Goal: Navigation & Orientation: Find specific page/section

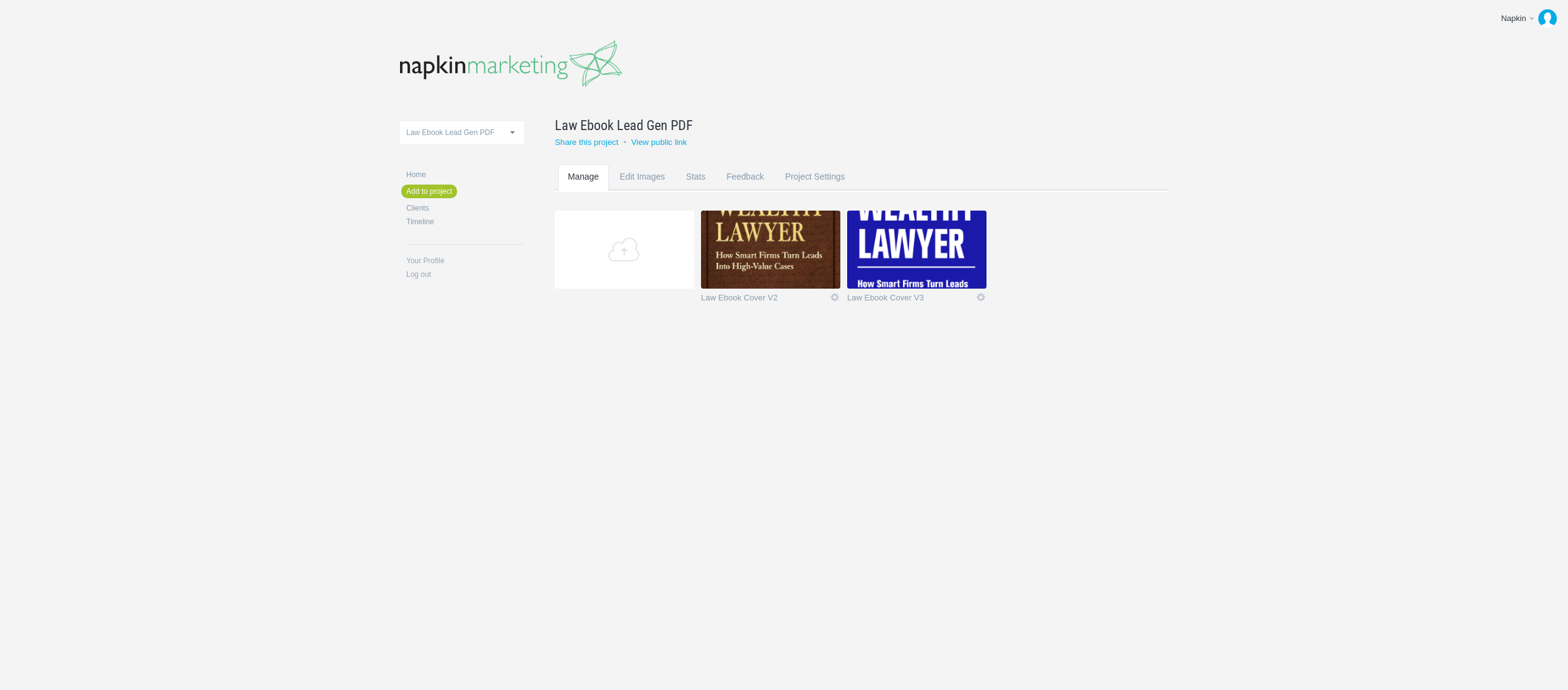
click at [1240, 220] on body "Napkin Edit profile Log out Upload 11-1 & 11-2 2016 eNews Redesign 2021 Templat…" at bounding box center [784, 345] width 1568 height 690
click at [816, 242] on img at bounding box center [770, 249] width 139 height 78
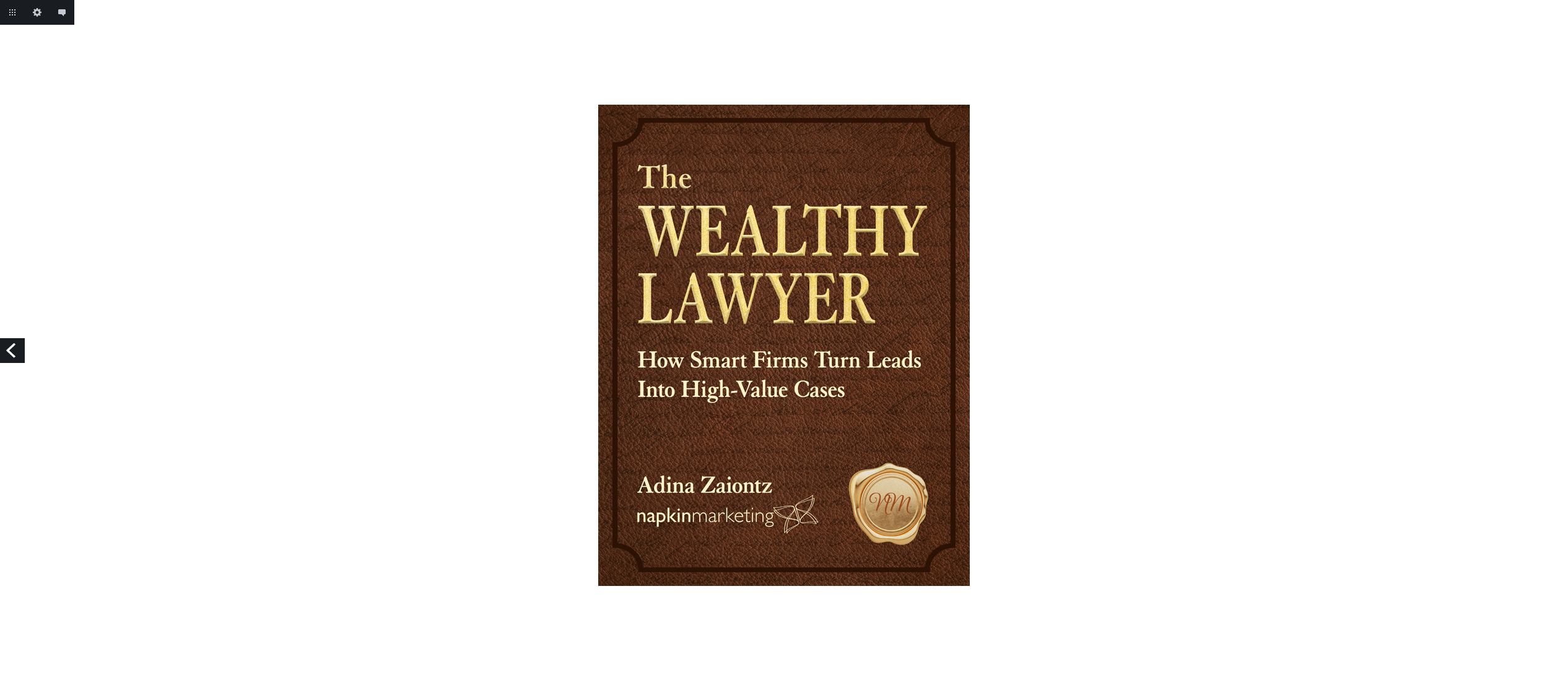
click at [1539, 316] on div at bounding box center [784, 345] width 1568 height 481
click at [1549, 339] on div at bounding box center [784, 345] width 1568 height 481
click at [8, 355] on link "Previous" at bounding box center [12, 351] width 25 height 25
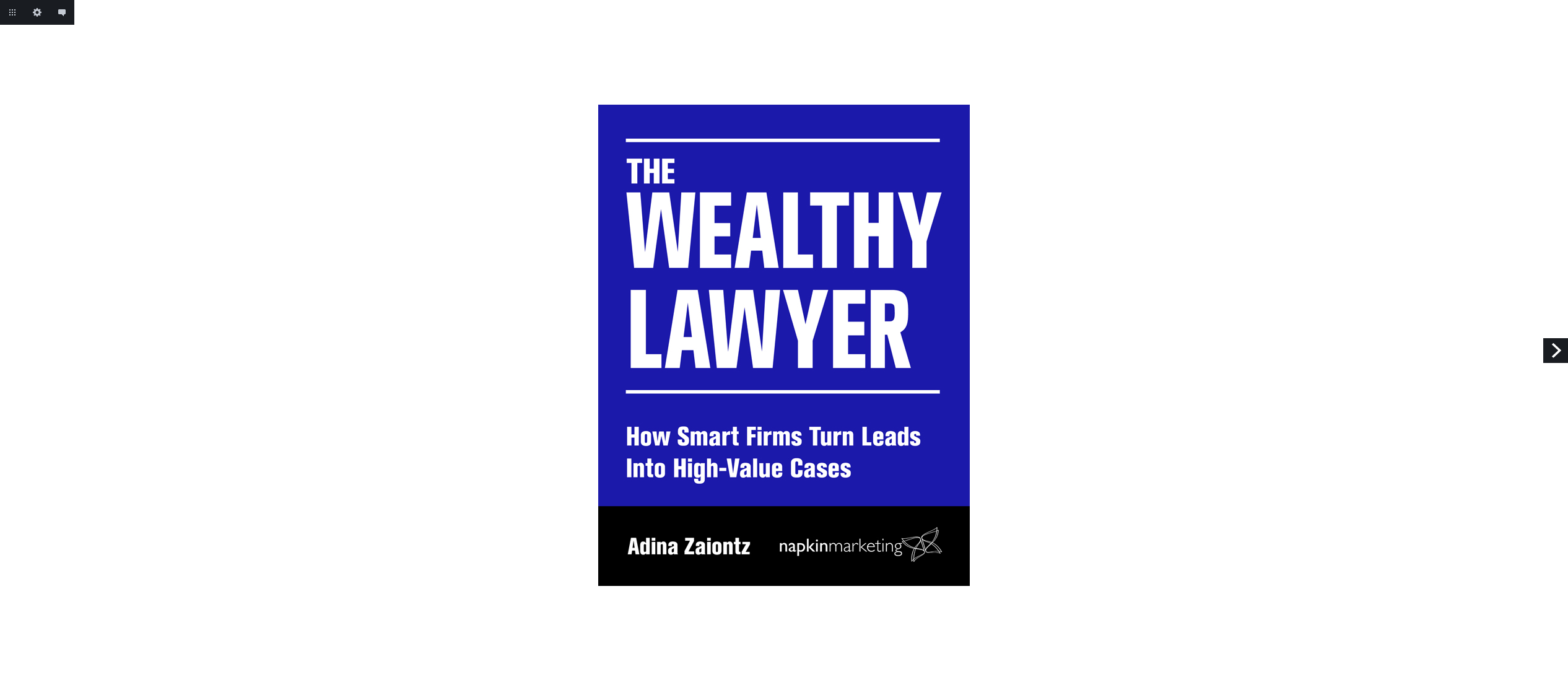
click at [203, 303] on div at bounding box center [784, 345] width 1568 height 481
click at [1553, 355] on link "Next" at bounding box center [1555, 351] width 25 height 25
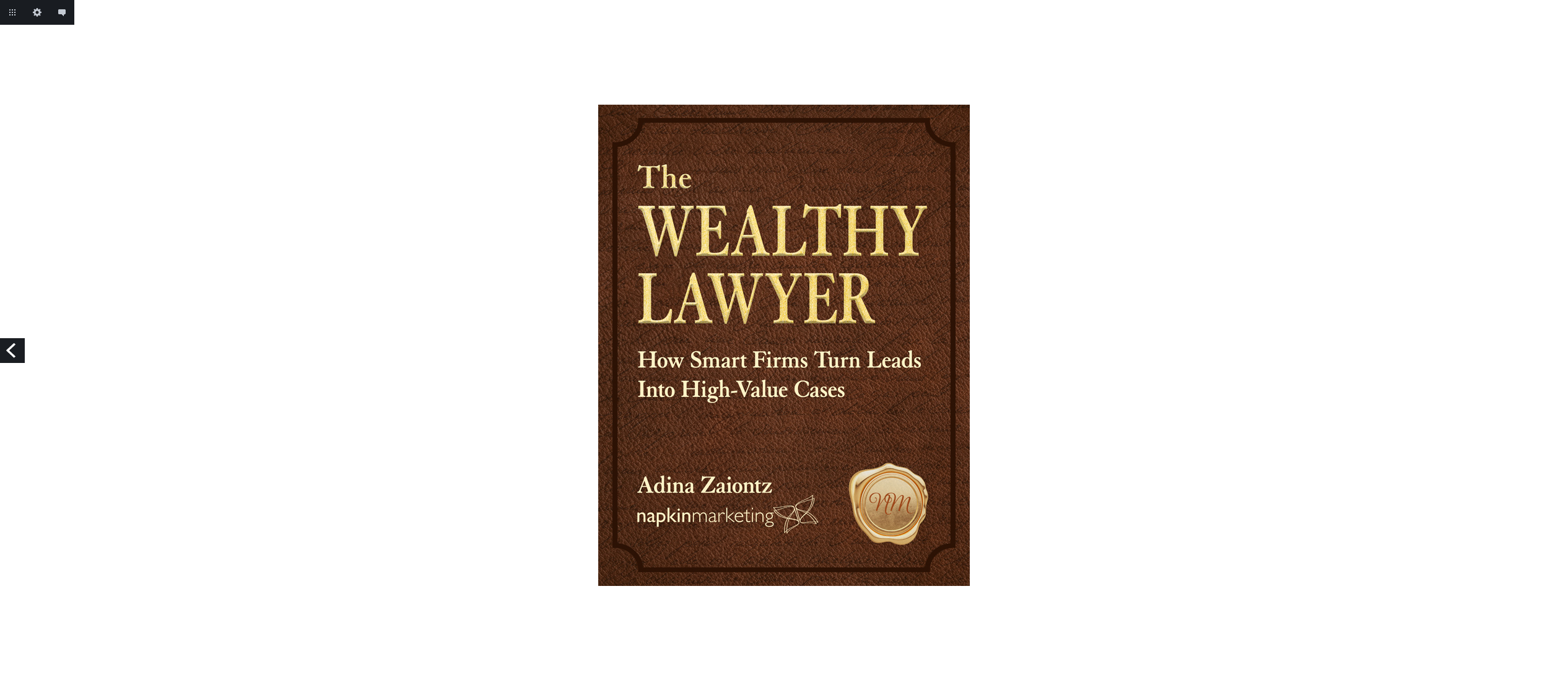
click at [1278, 137] on div at bounding box center [784, 345] width 1568 height 481
click at [474, 176] on div at bounding box center [784, 345] width 1568 height 481
